Goal: Feedback & Contribution: Leave review/rating

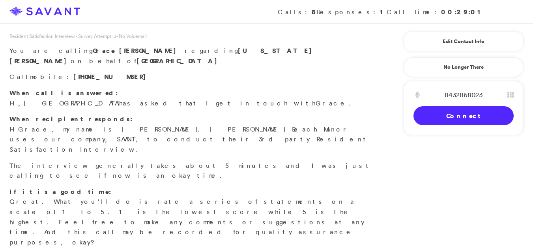
click at [449, 114] on link "Connect" at bounding box center [463, 115] width 100 height 19
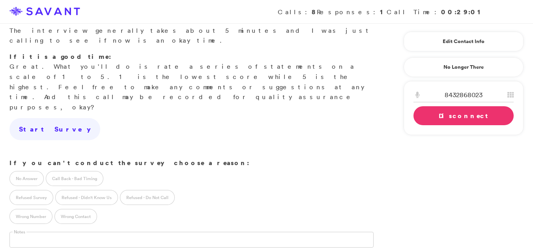
scroll to position [136, 0]
click at [441, 116] on link "Disconnect" at bounding box center [463, 115] width 100 height 19
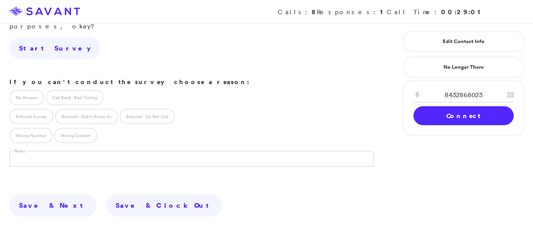
scroll to position [215, 0]
click at [466, 123] on link "Connect" at bounding box center [463, 115] width 100 height 19
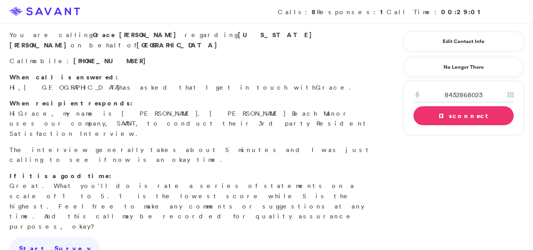
scroll to position [0, 0]
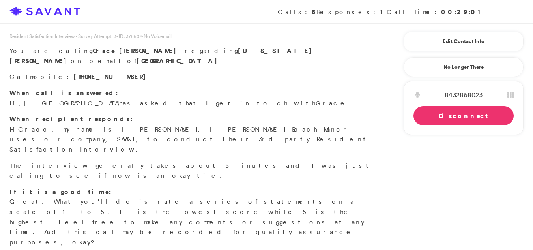
click at [45, 191] on div "When call is answered: Hi, [GEOGRAPHIC_DATA] has asked that I get in touch with…" at bounding box center [191, 184] width 383 height 193
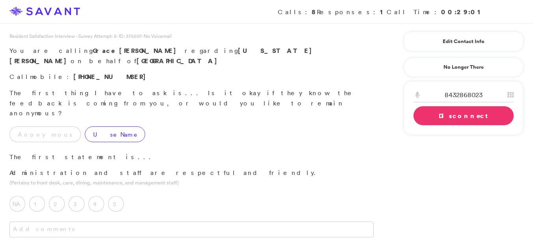
click at [85, 126] on label "Use Name" at bounding box center [115, 134] width 60 height 16
click at [114, 196] on label "5" at bounding box center [116, 204] width 16 height 16
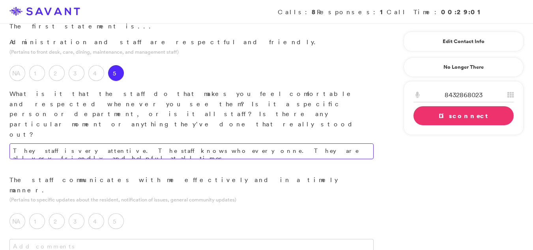
scroll to position [133, 0]
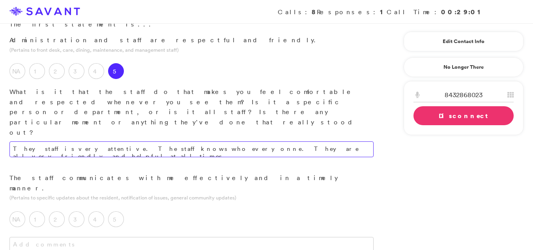
click at [312, 141] on textarea "They staff is very attentive. The staff knows who everyonne. They are all very …" at bounding box center [191, 149] width 364 height 16
click at [304, 141] on textarea "They staff is very attentive. The staff knows who everyonne. They are all very …" at bounding box center [191, 149] width 364 height 16
type textarea "The staff is attentive, knowledgeable of all residents, and consistently provid…"
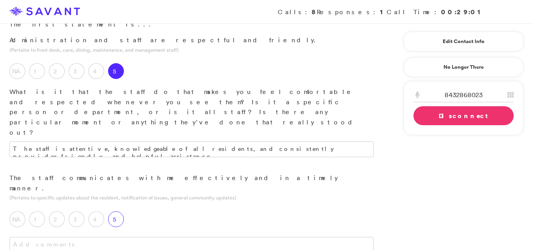
click at [119, 211] on label "5" at bounding box center [116, 219] width 16 height 16
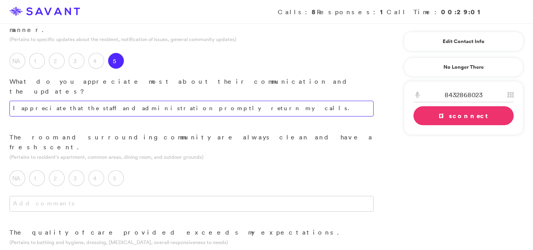
scroll to position [300, 0]
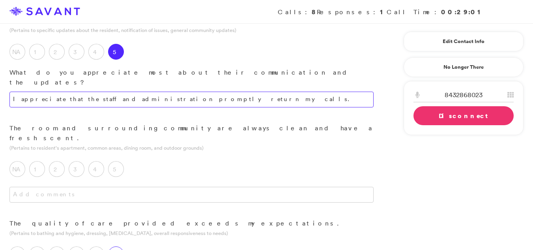
type textarea "I appreciate that the staff and administration promptly return my calls."
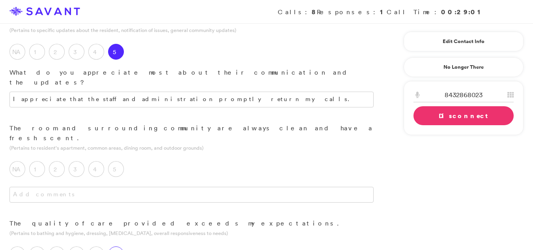
click at [121, 246] on label "5" at bounding box center [116, 254] width 16 height 16
type textarea "I appreciate the most that everything sees to be clean consistantly."
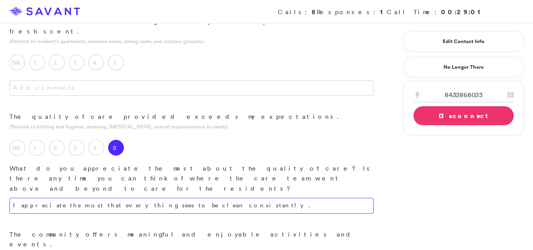
scroll to position [421, 0]
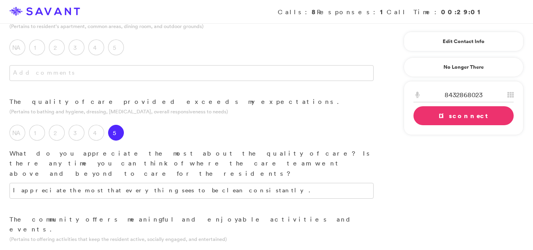
type textarea "I appreciate that the activites and eVents have veriety."
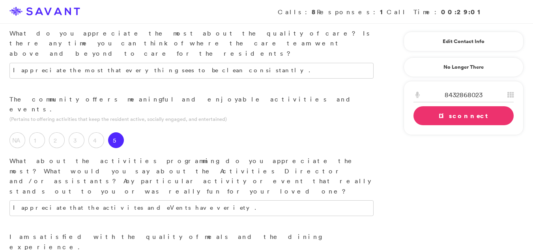
click at [168, 200] on textarea "I appreciate that the activites and eVents have veriety." at bounding box center [191, 208] width 364 height 16
type textarea "U"
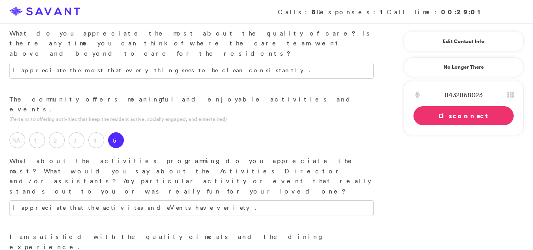
type textarea "I appreciate the most the diffrent kinds of verity of the meals that come out o…"
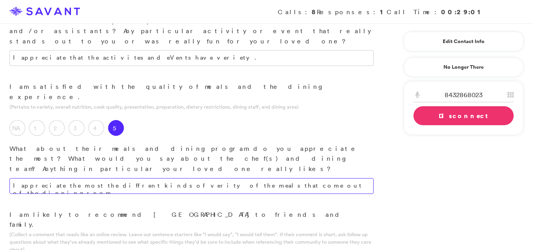
scroll to position [642, 0]
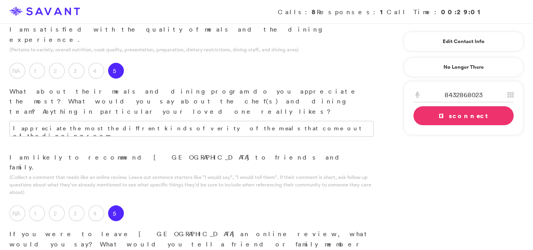
scroll to position [754, 0]
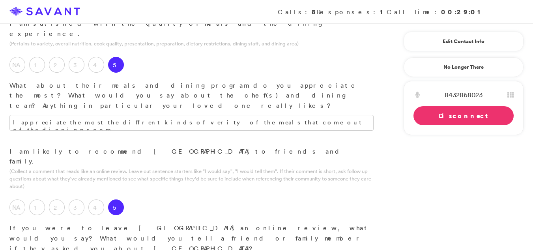
type textarea "The community has good qyality"
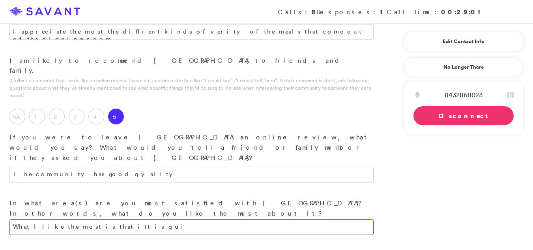
scroll to position [837, 0]
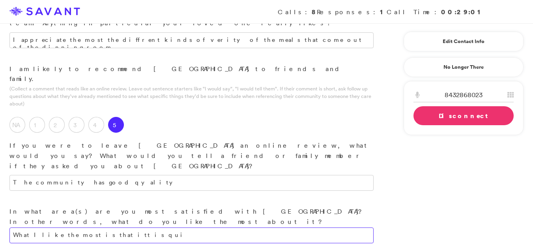
type textarea "What I like the most is that itt is qui"
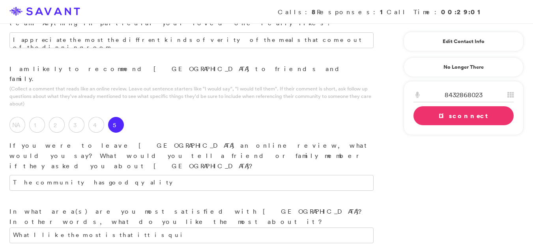
click at [0, 0] on link "Connect" at bounding box center [0, 0] width 0 height 0
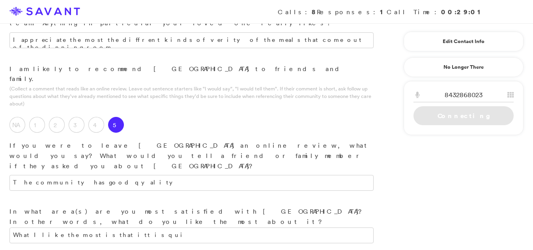
scroll to position [803, 0]
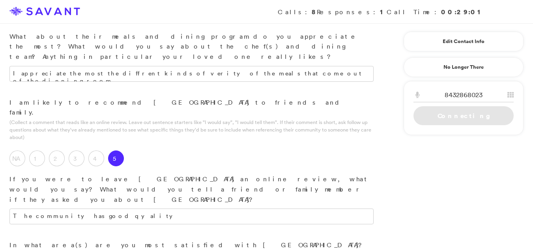
click at [494, 116] on link "Connecting" at bounding box center [463, 115] width 100 height 19
click at [484, 122] on link "Connecting" at bounding box center [463, 115] width 100 height 19
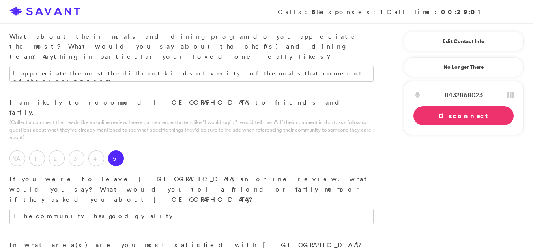
click at [481, 120] on link "Disconnect" at bounding box center [463, 115] width 100 height 19
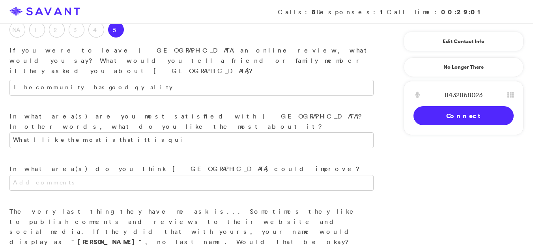
scroll to position [934, 0]
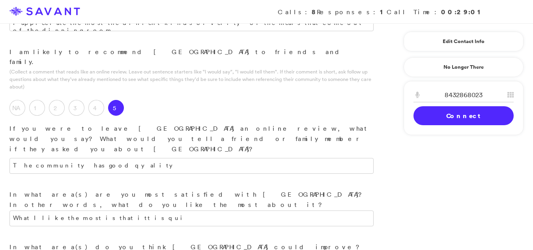
scroll to position [832, 0]
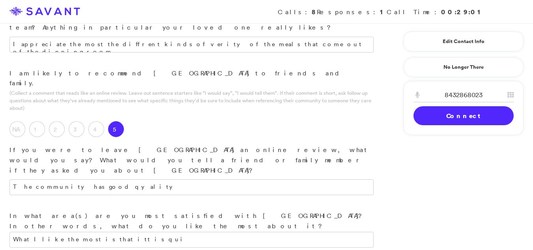
click at [215, 232] on div "What I like the most is that itt is qui" at bounding box center [191, 248] width 383 height 32
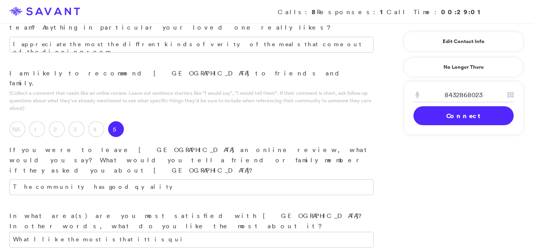
type textarea "There is nothing I would change at this point in time."
drag, startPoint x: 193, startPoint y: 96, endPoint x: 189, endPoint y: 101, distance: 6.2
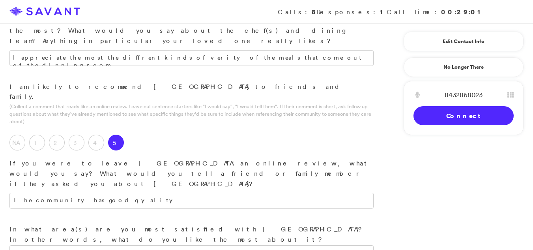
scroll to position [950, 0]
